Goal: Information Seeking & Learning: Learn about a topic

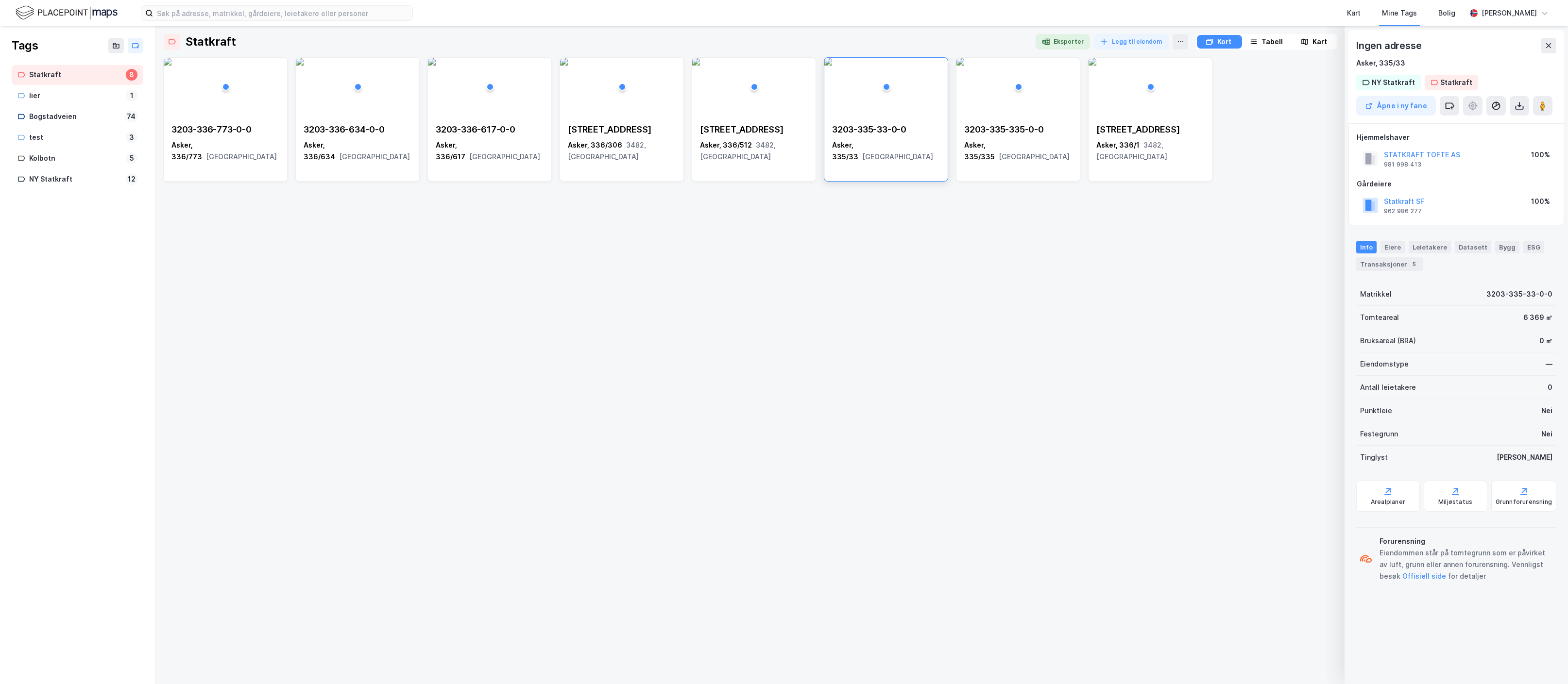
click at [71, 10] on img at bounding box center [67, 13] width 102 height 17
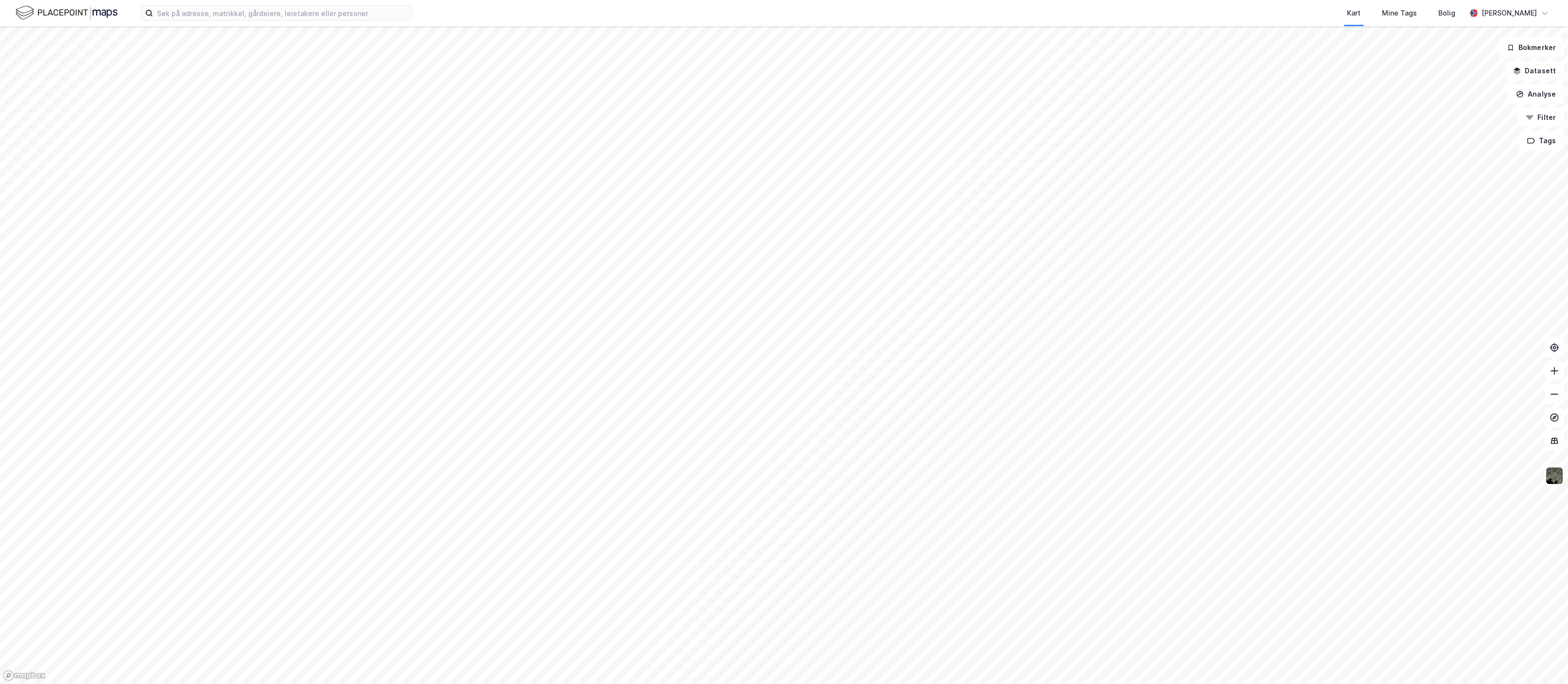
drag, startPoint x: 672, startPoint y: 279, endPoint x: 739, endPoint y: 495, distance: 226.2
click at [769, 567] on div at bounding box center [784, 342] width 1568 height 684
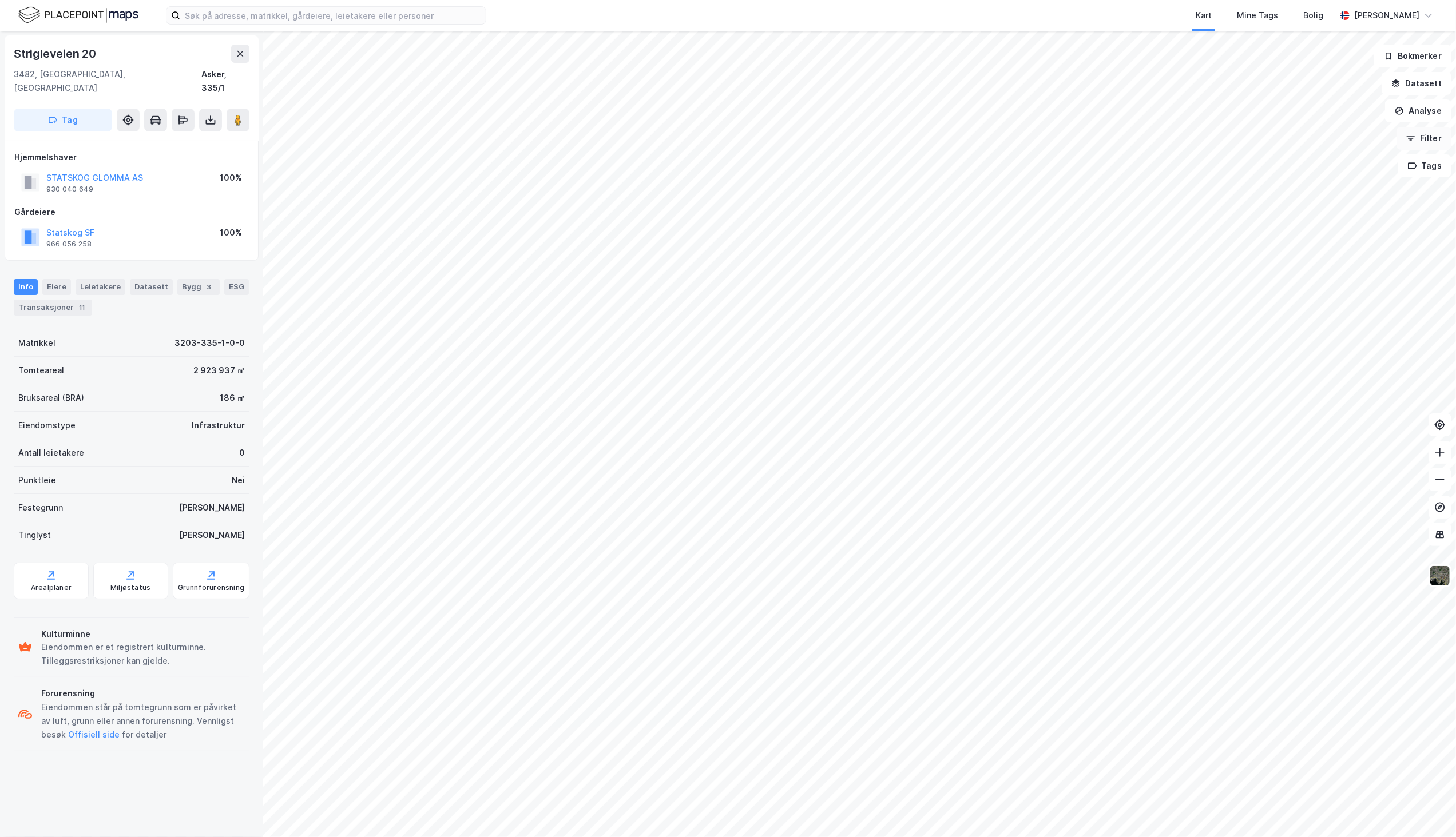
click at [1417, 135] on button "Filter" at bounding box center [1424, 138] width 55 height 23
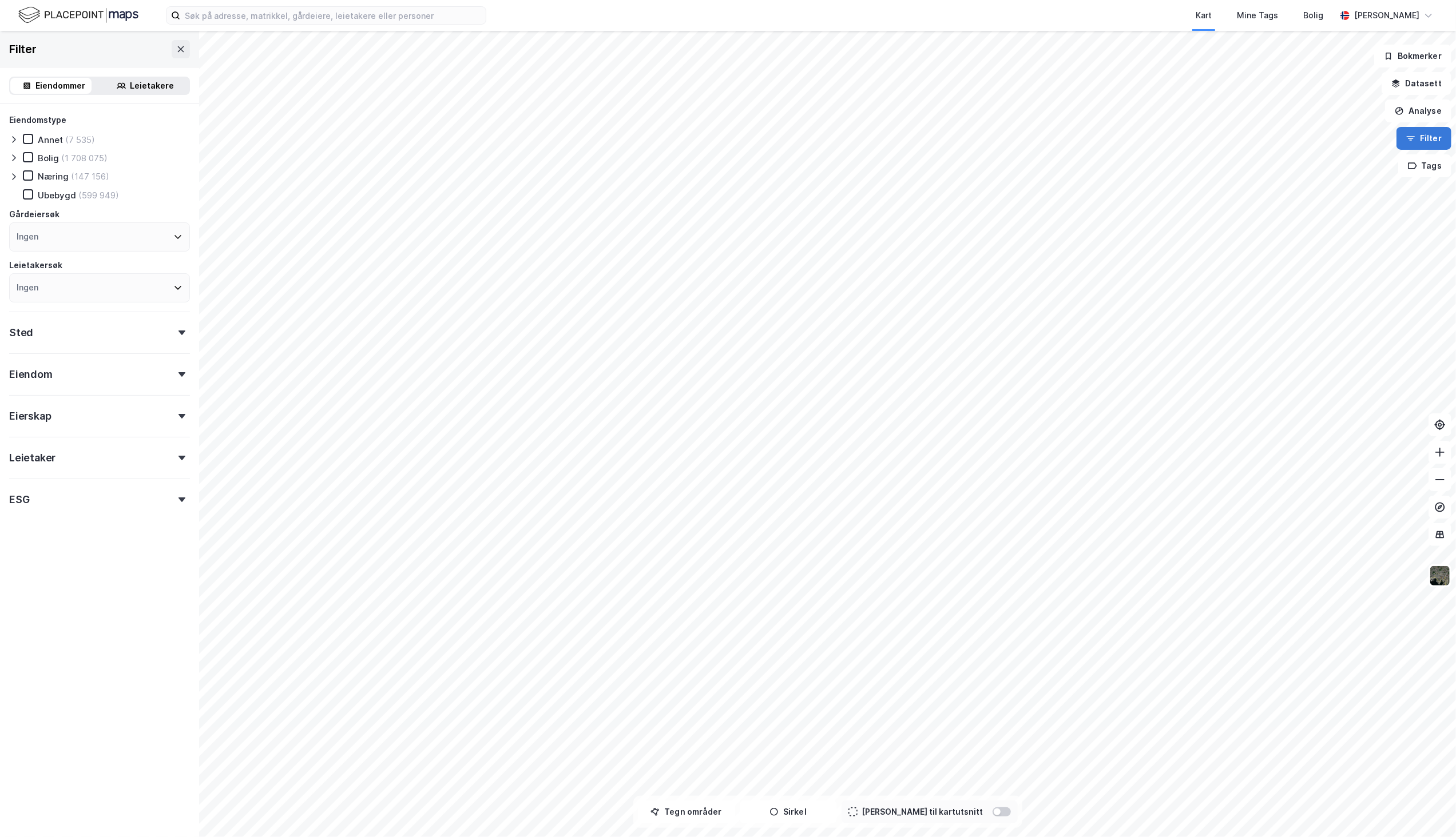
click at [1417, 135] on button "Filter" at bounding box center [1424, 138] width 55 height 23
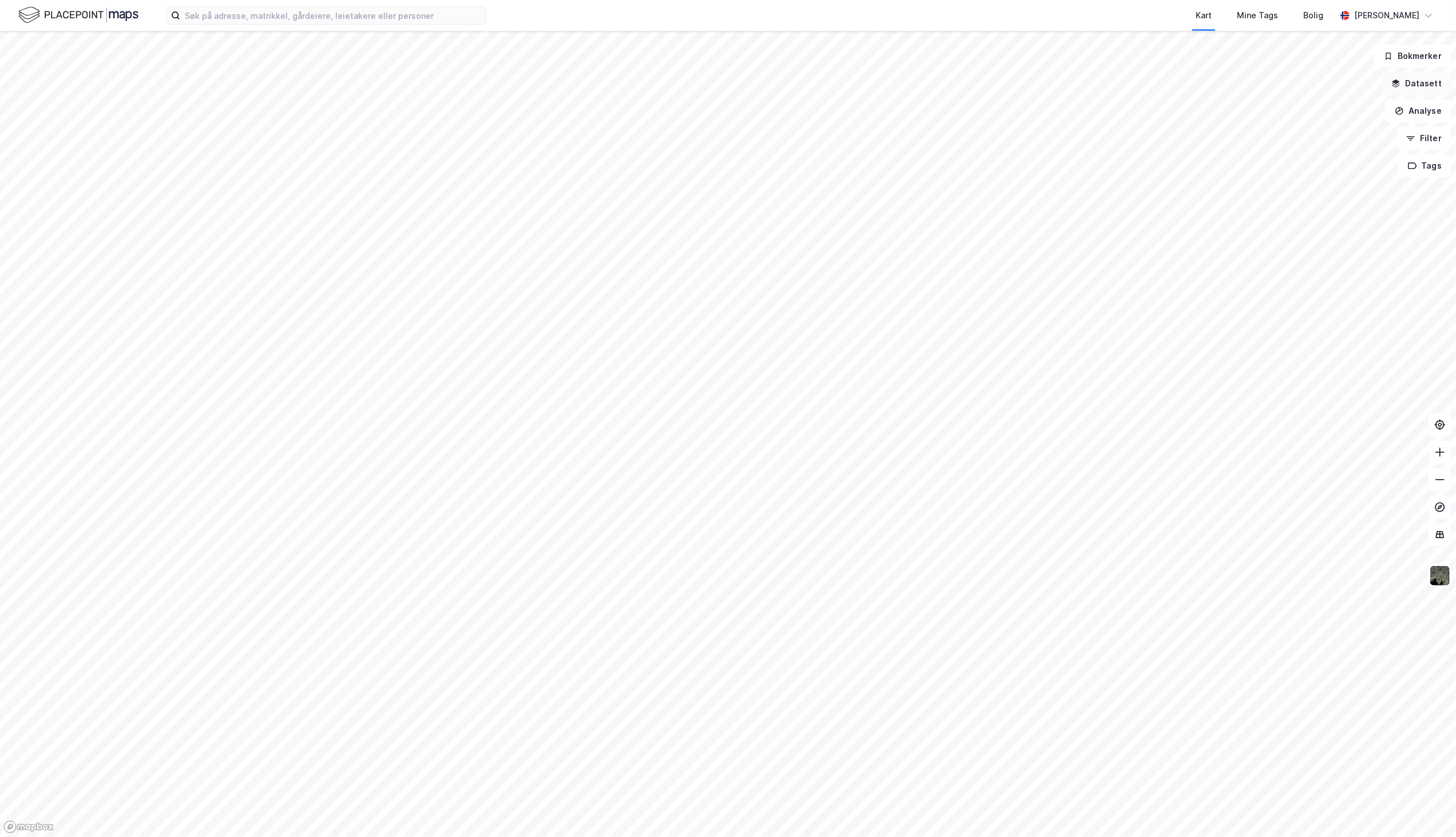
click at [1411, 86] on button "Datasett" at bounding box center [1416, 84] width 70 height 23
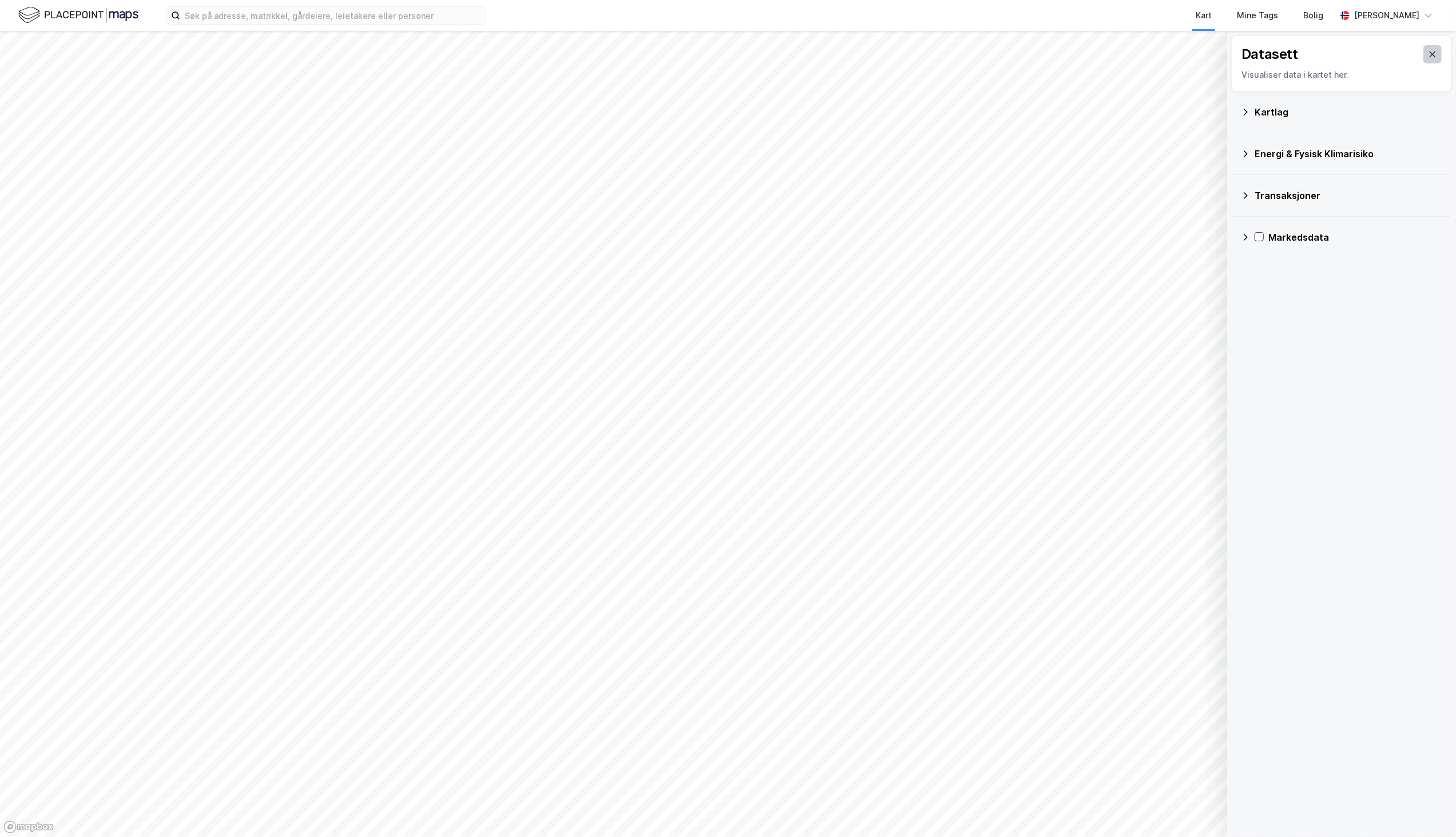
click at [1428, 55] on icon at bounding box center [1432, 54] width 9 height 9
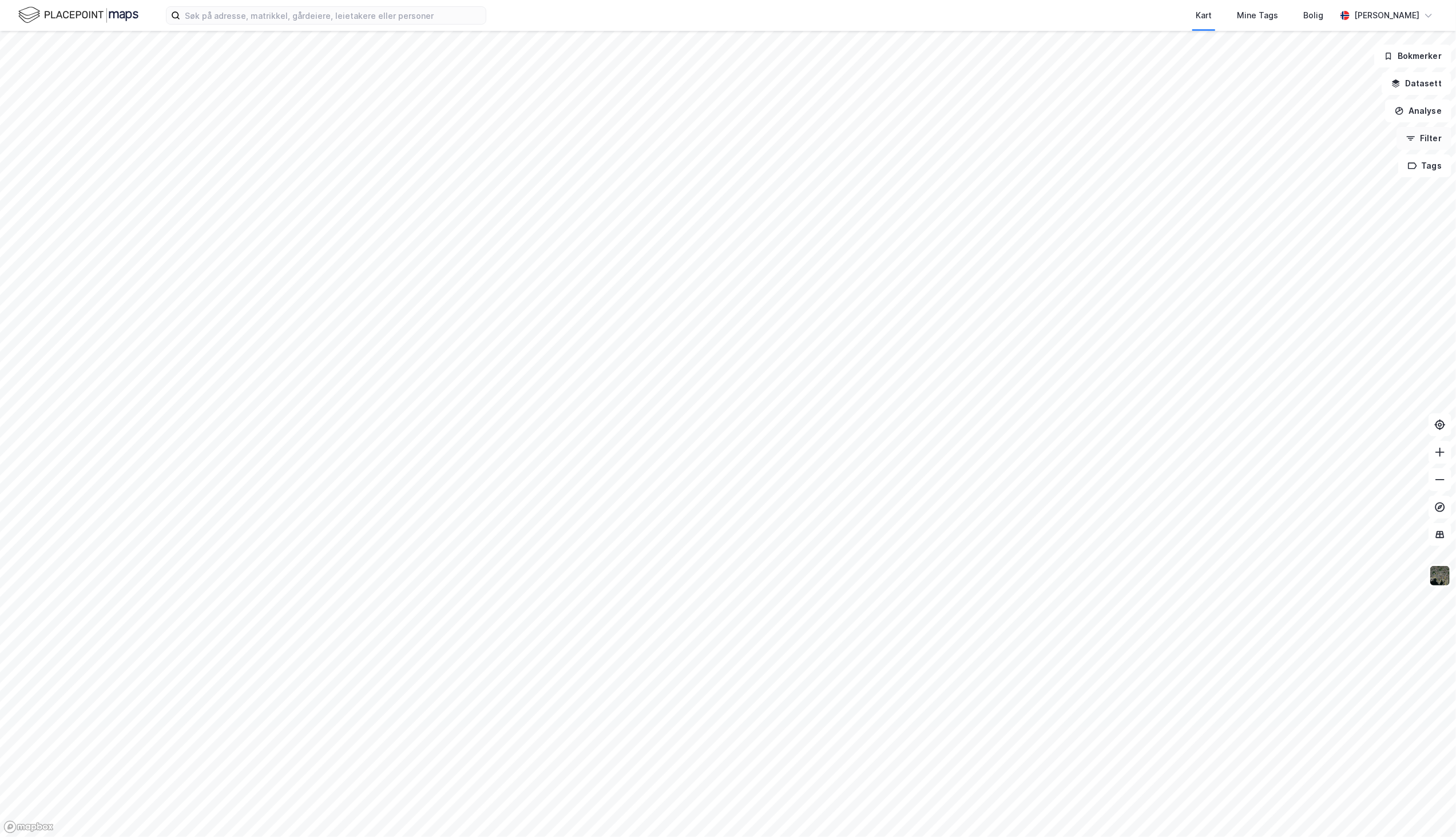
click at [1408, 138] on icon "button" at bounding box center [1411, 138] width 9 height 9
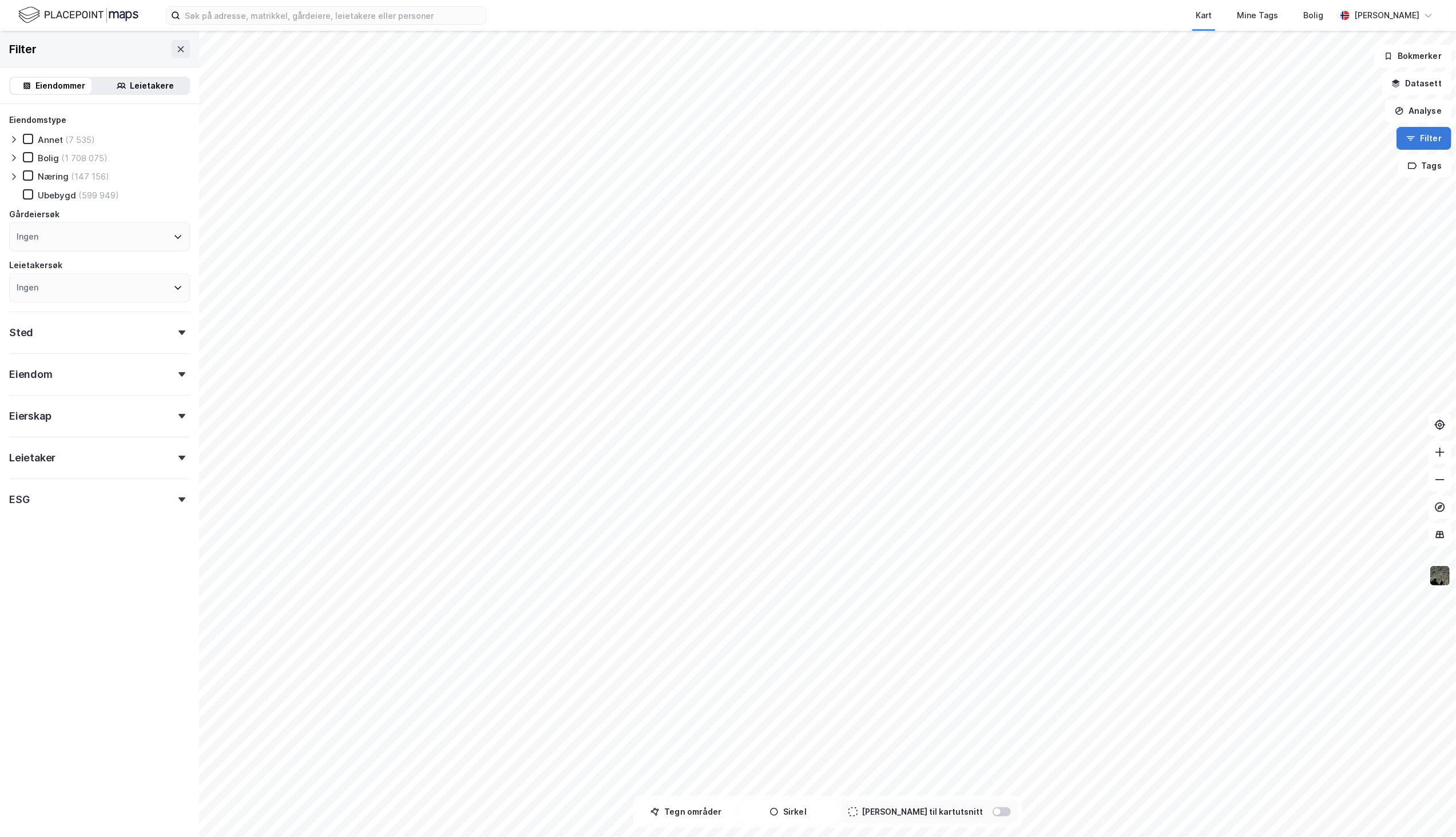
click at [1408, 138] on icon "button" at bounding box center [1411, 138] width 9 height 9
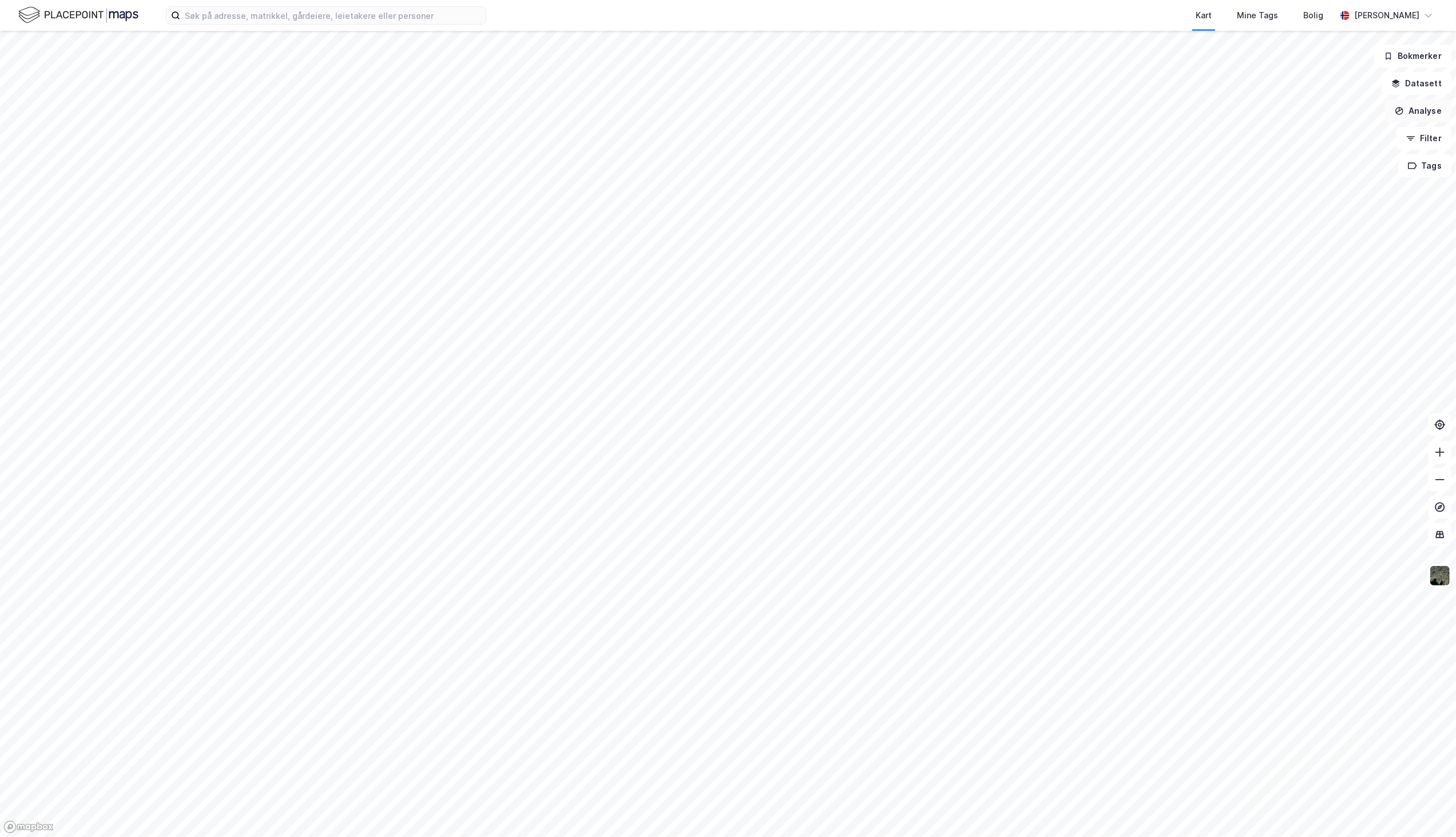
click at [1426, 115] on button "Analyse" at bounding box center [1418, 111] width 67 height 23
click at [1298, 115] on div "Mål avstand" at bounding box center [1318, 112] width 100 height 10
